Goal: Find specific fact: Find contact information

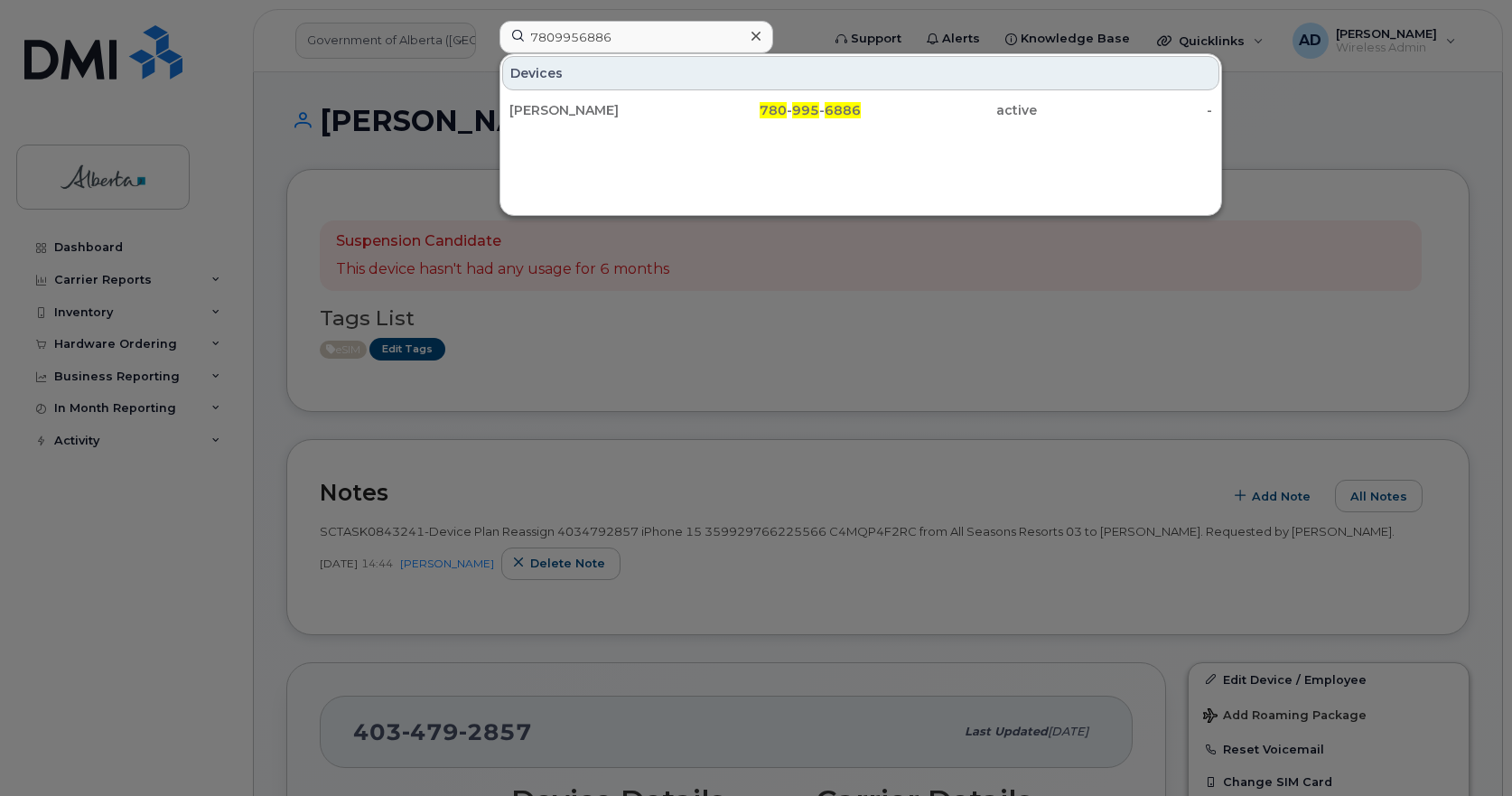
click at [719, 388] on div at bounding box center [756, 398] width 1512 height 796
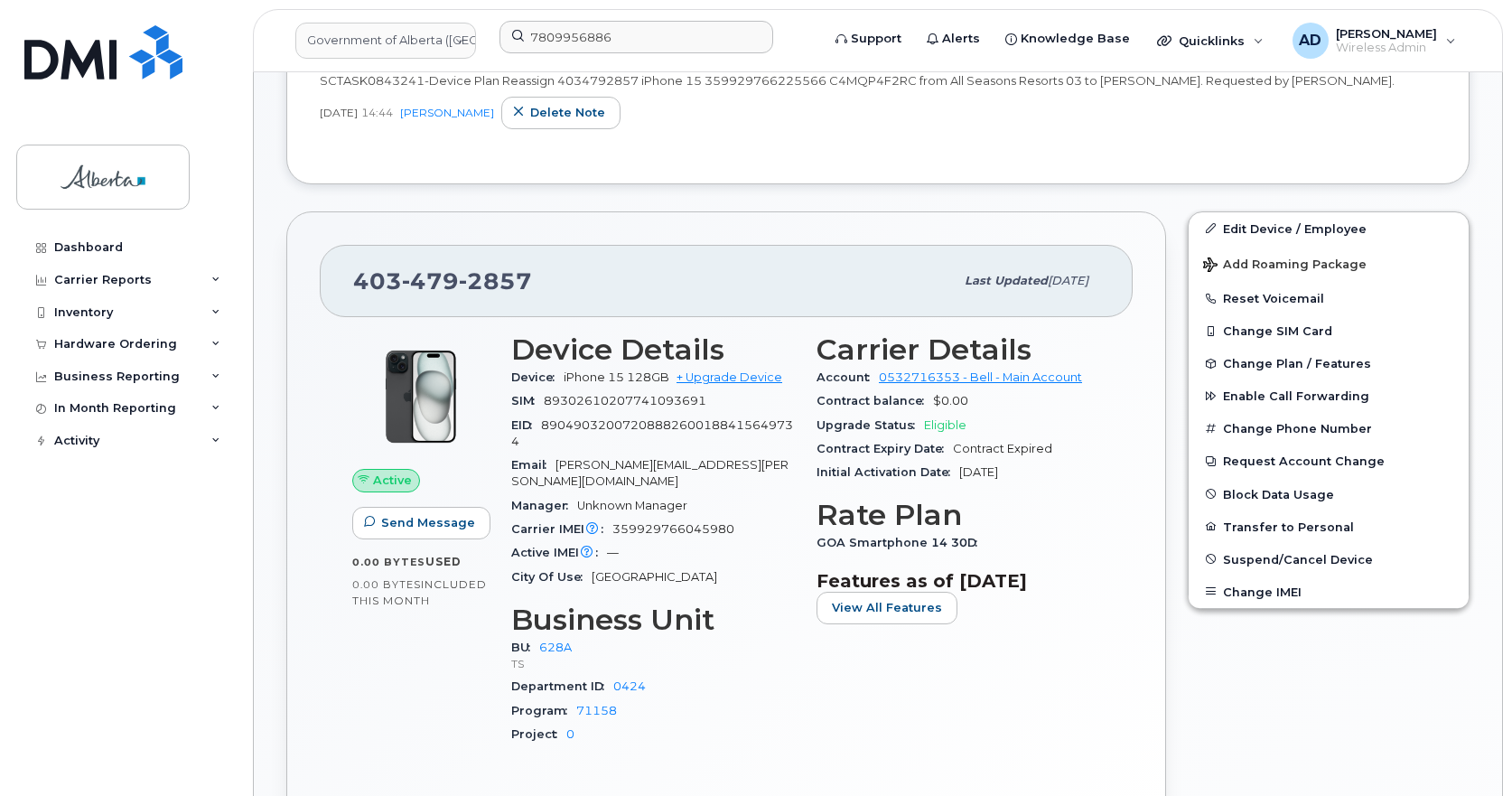
scroll to position [452, 0]
click at [451, 279] on span "479" at bounding box center [430, 280] width 57 height 27
copy span "[PHONE_NUMBER]"
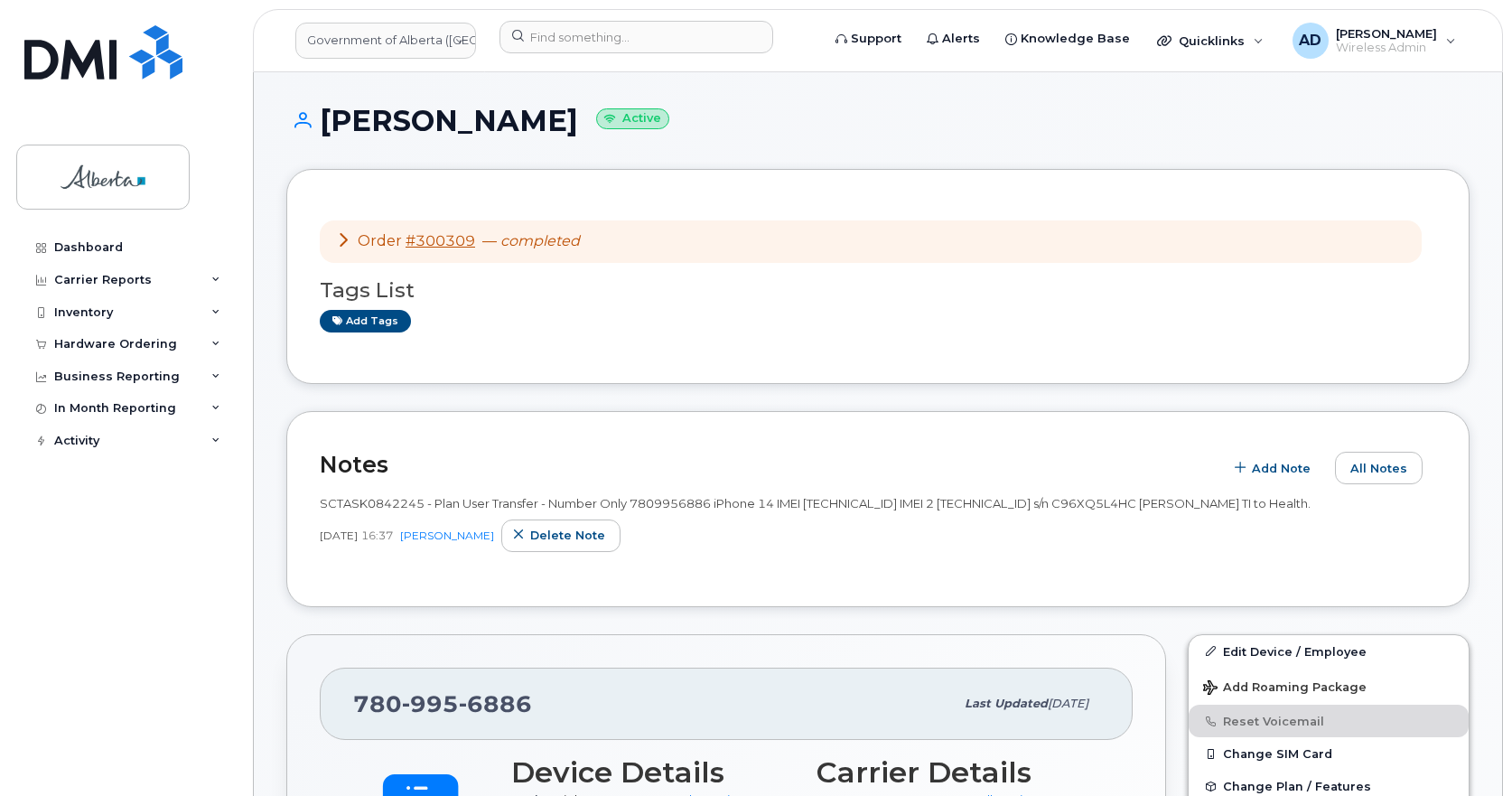
scroll to position [362, 0]
